Goal: Task Accomplishment & Management: Complete application form

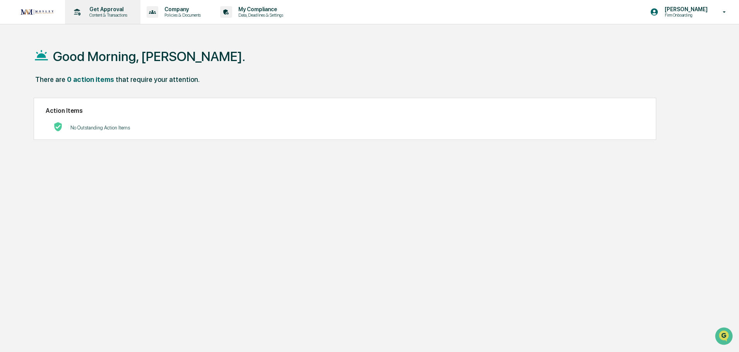
click at [97, 10] on p "Get Approval" at bounding box center [107, 9] width 48 height 6
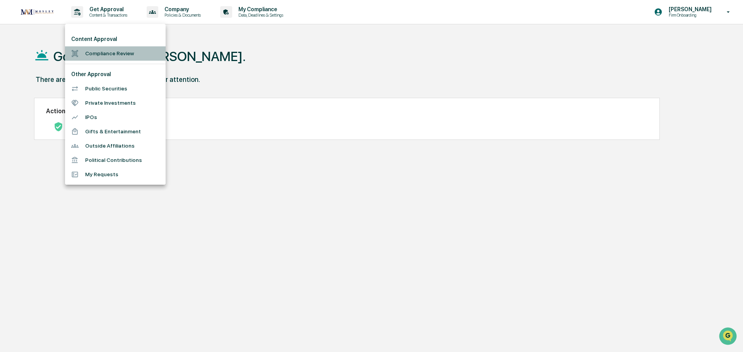
click at [102, 56] on li "Compliance Review" at bounding box center [115, 53] width 101 height 14
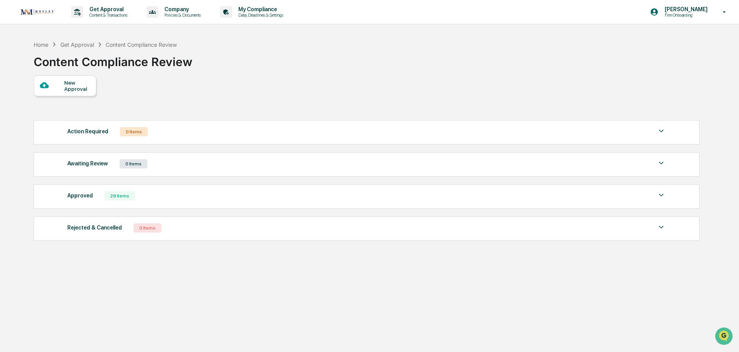
click at [65, 89] on div "New Approval" at bounding box center [77, 86] width 26 height 12
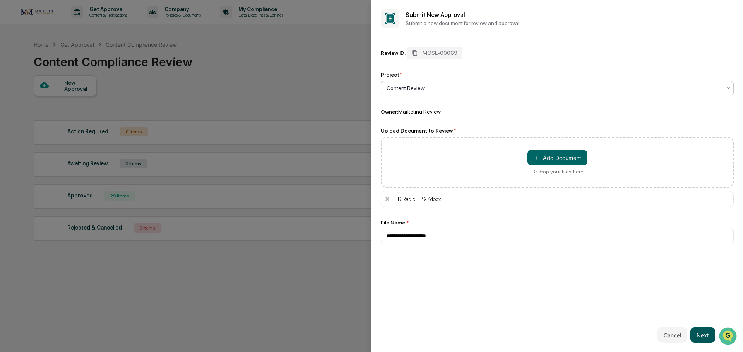
click at [701, 337] on button "Next" at bounding box center [702, 335] width 25 height 15
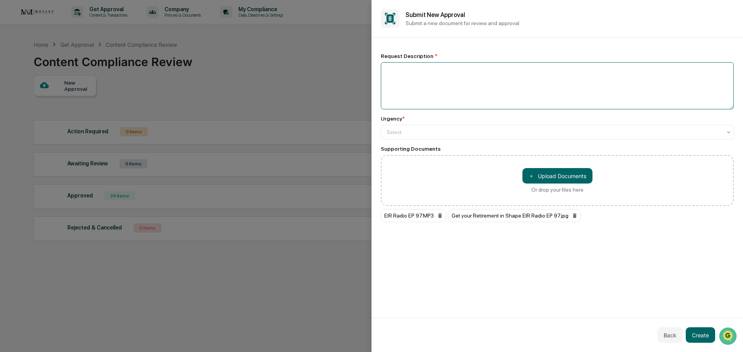
click at [391, 76] on textarea at bounding box center [557, 85] width 353 height 47
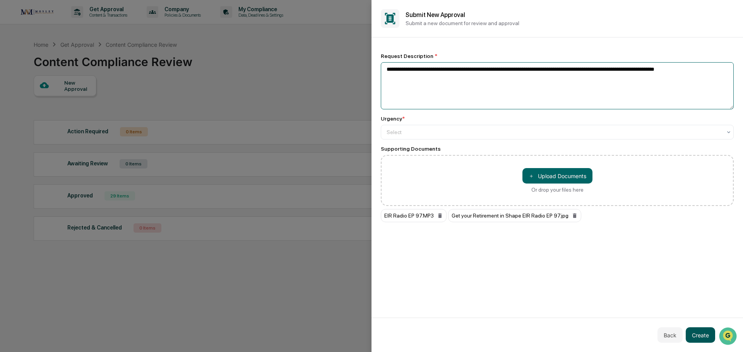
type textarea "**********"
click at [699, 337] on button "Create" at bounding box center [699, 335] width 29 height 15
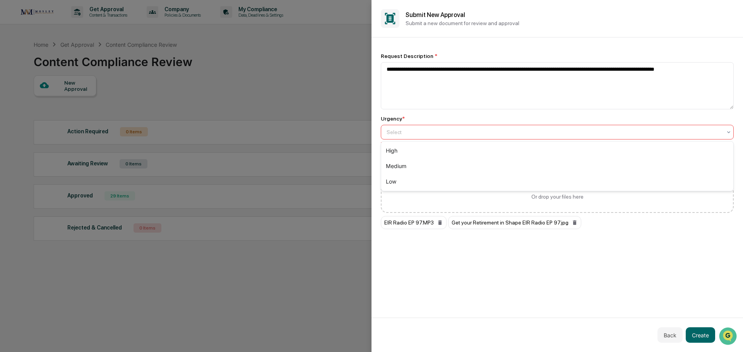
click at [396, 130] on div at bounding box center [553, 132] width 335 height 8
click at [394, 152] on div "High" at bounding box center [557, 150] width 352 height 15
click at [700, 335] on button "Create" at bounding box center [699, 335] width 29 height 15
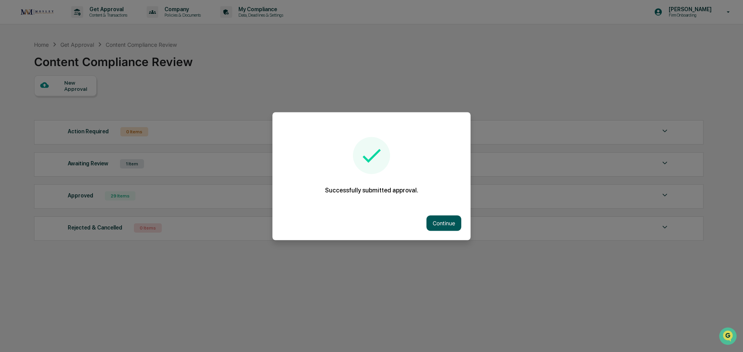
click at [431, 220] on button "Continue" at bounding box center [443, 222] width 35 height 15
